Goal: Information Seeking & Learning: Learn about a topic

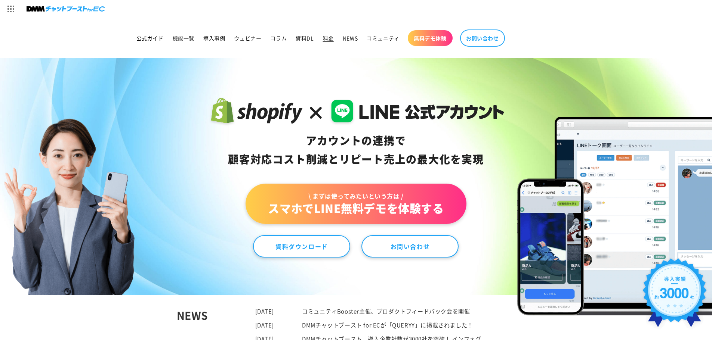
click at [324, 38] on span "料金" at bounding box center [328, 38] width 11 height 7
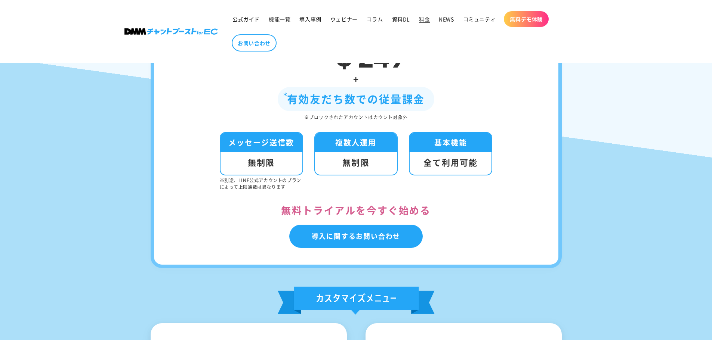
scroll to position [139, 0]
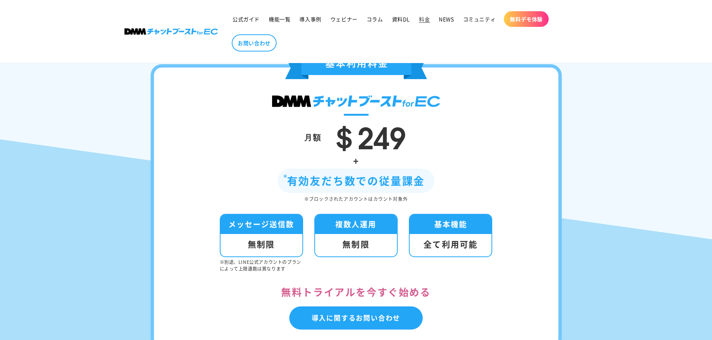
click at [448, 245] on div "全て利用可能" at bounding box center [451, 245] width 82 height 22
click at [447, 244] on div "全て利用可能" at bounding box center [451, 245] width 82 height 22
click at [364, 185] on div "有効友だち数での従量課金" at bounding box center [356, 181] width 157 height 24
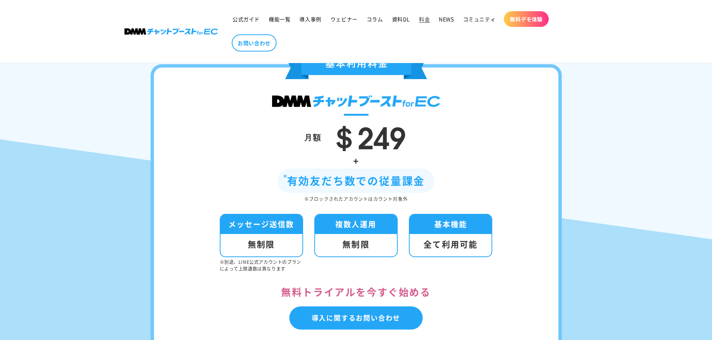
click at [364, 185] on div "有効友だち数での従量課金" at bounding box center [356, 181] width 157 height 24
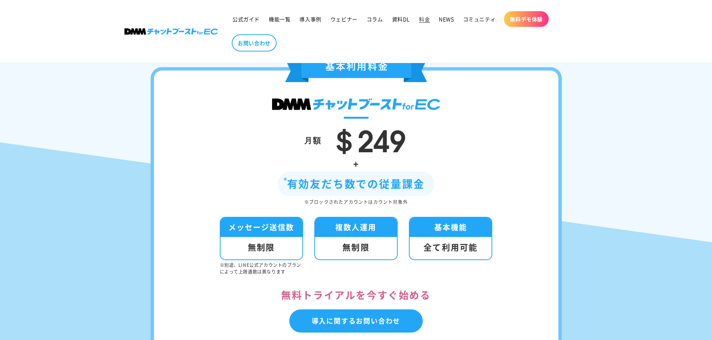
scroll to position [65, 0]
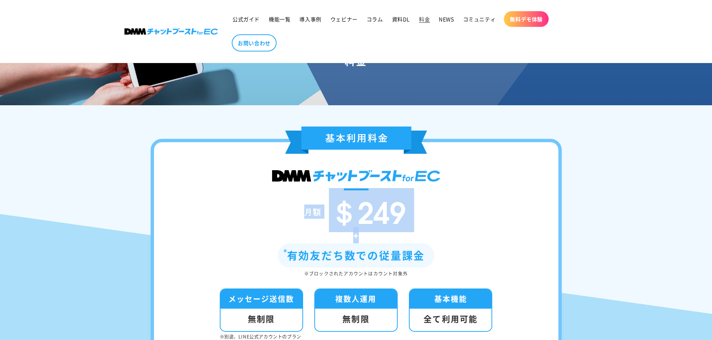
drag, startPoint x: 306, startPoint y: 216, endPoint x: 442, endPoint y: 231, distance: 136.8
click at [442, 231] on div "月額 ＄249 + 有効友だち数での従量課金 ※ブロックされたアカウントはカウント対象外 メッセージ送信数 無制限 ※別途、LINE公式アカウントのプランによ…" at bounding box center [356, 282] width 411 height 286
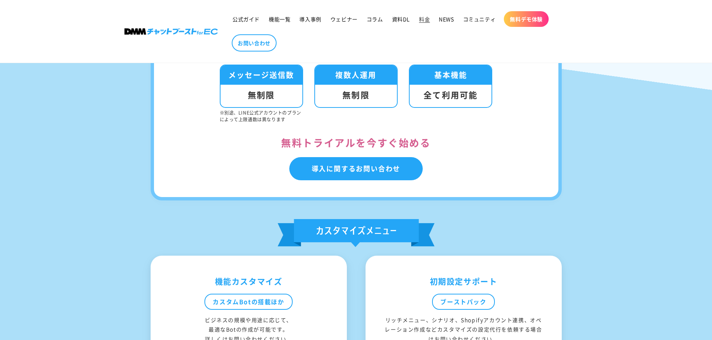
drag, startPoint x: 323, startPoint y: 141, endPoint x: 622, endPoint y: 151, distance: 299.1
click at [622, 151] on div "月額 ＄249 + 有効友だち数での従量課金 ※ブロックされたアカウントはカウント対象外 メッセージ送信数 無制限 ※別途、LINE公式アカウントのプランによ…" at bounding box center [356, 179] width 712 height 597
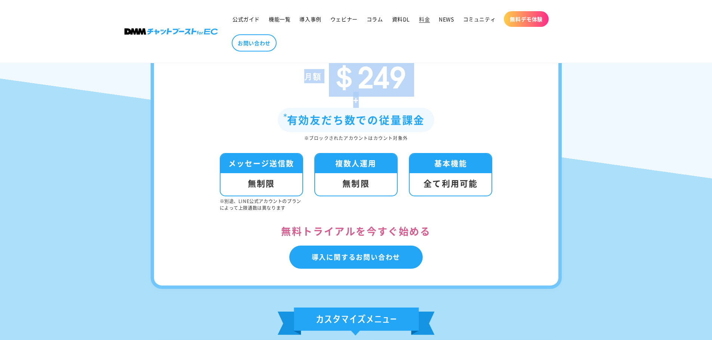
scroll to position [214, 0]
